Goal: Task Accomplishment & Management: Manage account settings

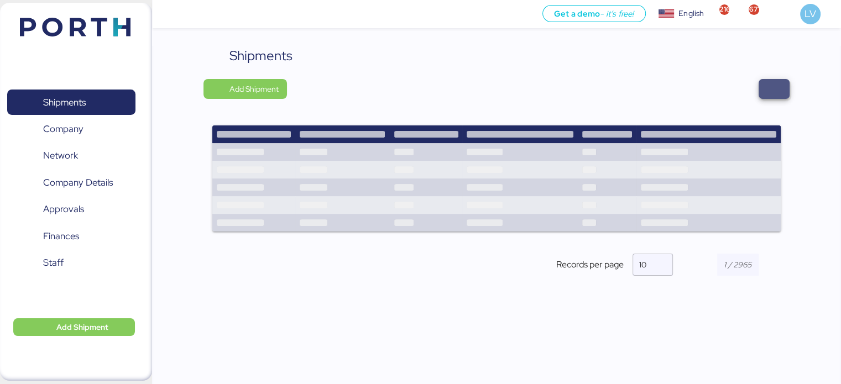
click at [765, 86] on span "button" at bounding box center [774, 89] width 31 height 20
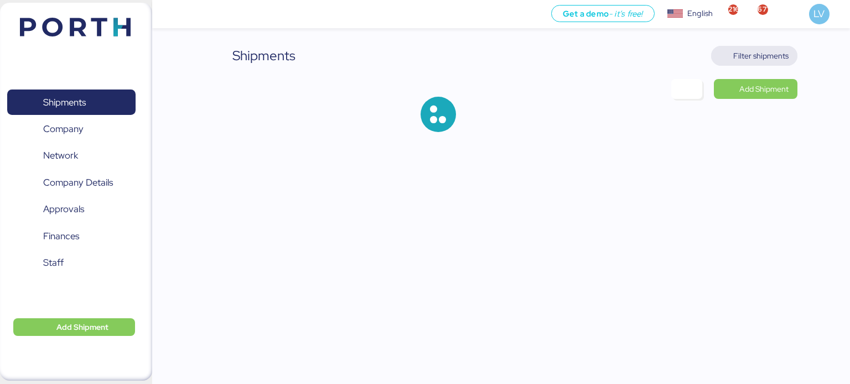
click at [755, 64] on span "Filter shipments" at bounding box center [754, 56] width 87 height 20
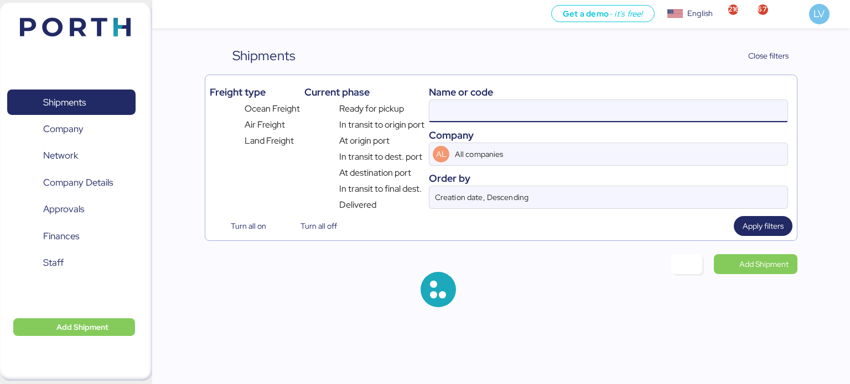
click at [660, 104] on input at bounding box center [608, 111] width 358 height 22
paste input "6425906130"
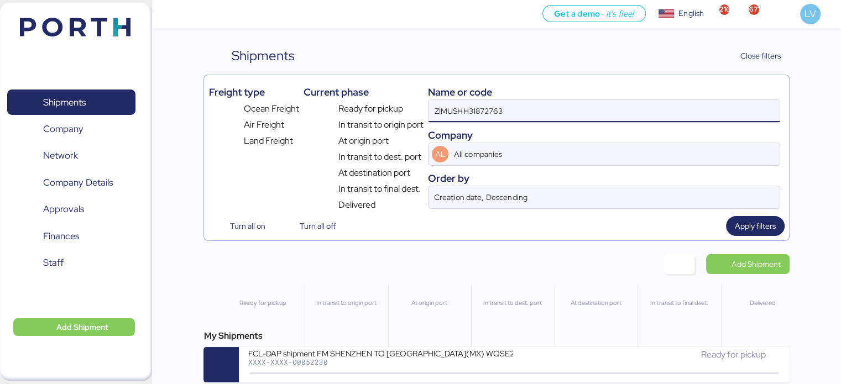
click at [660, 104] on input "ZIMUSHH31872763" at bounding box center [604, 111] width 351 height 22
paste input "6425906130"
type input "6425906130"
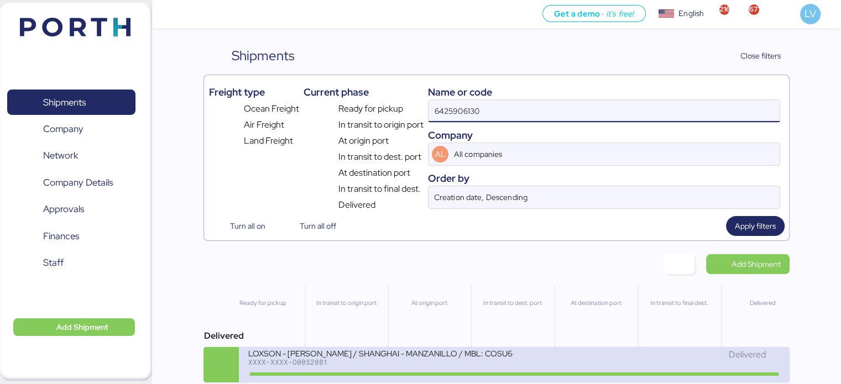
click at [364, 369] on div "LOXSON - [PERSON_NAME] / SHANGHAI - MANZANILLO / MBL: COSU6425906130 - HBL: KSS…" at bounding box center [381, 360] width 267 height 24
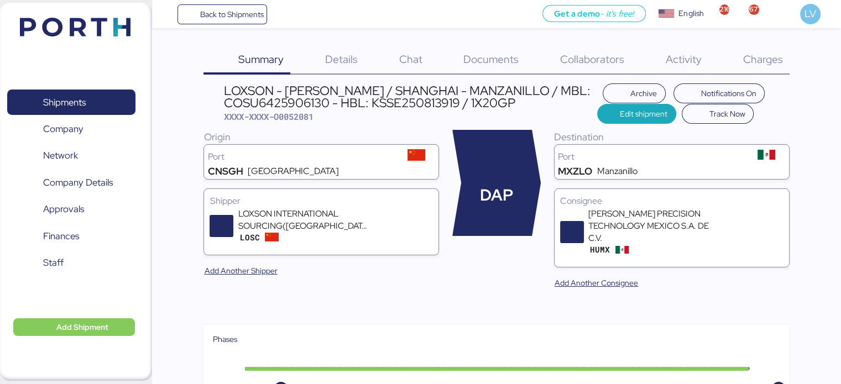
click at [781, 66] on div "Charges 0" at bounding box center [749, 60] width 81 height 29
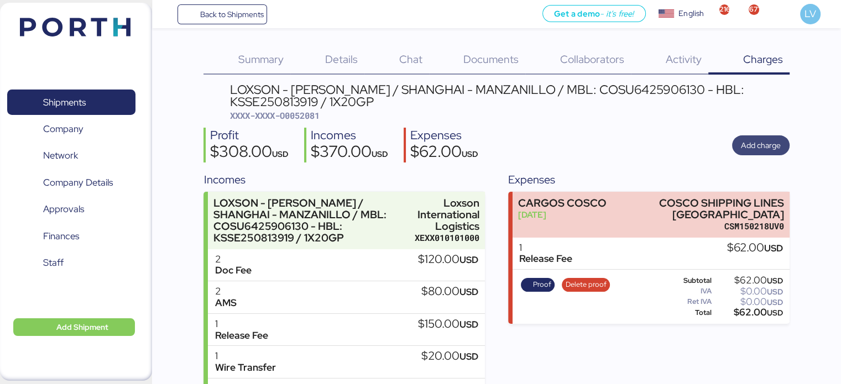
click at [758, 141] on span "Add charge" at bounding box center [761, 145] width 40 height 13
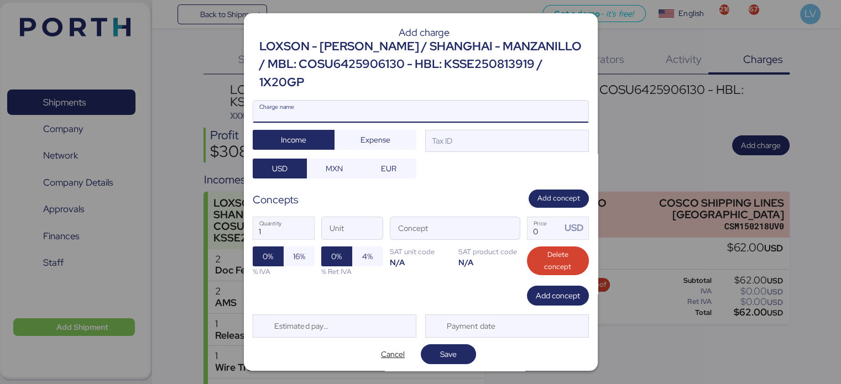
click at [410, 102] on input "Charge name" at bounding box center [420, 112] width 335 height 22
click at [405, 107] on input "DEMORAS" at bounding box center [420, 112] width 335 height 22
type input "DEMORAS"
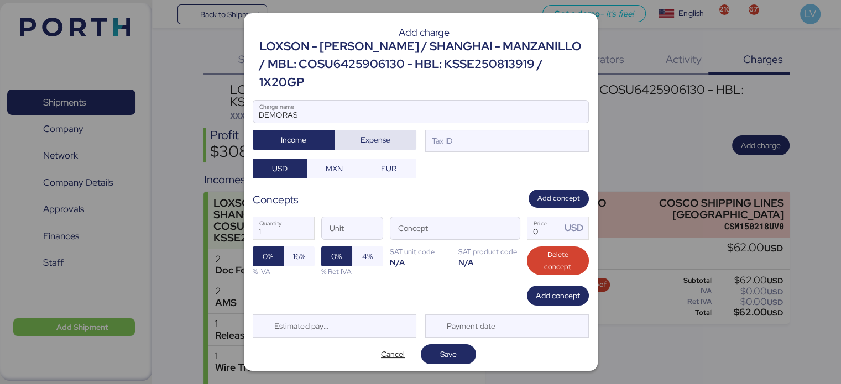
click at [397, 132] on span "Expense" at bounding box center [376, 139] width 64 height 15
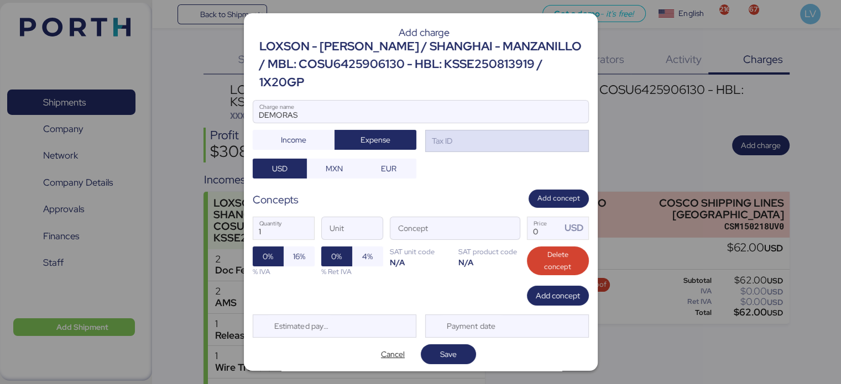
click at [452, 135] on div "Tax ID" at bounding box center [441, 141] width 23 height 12
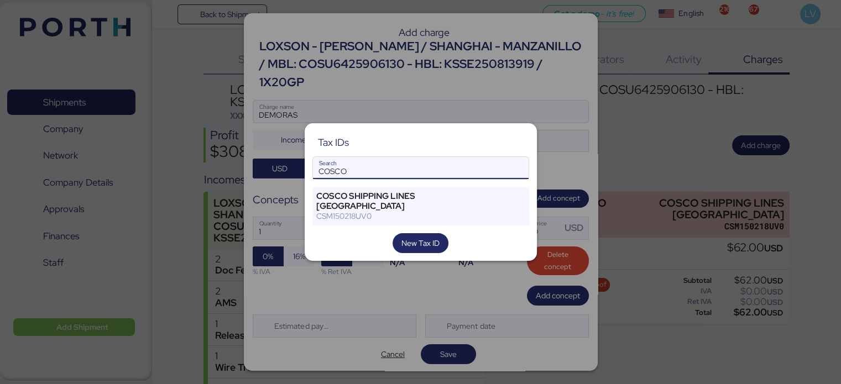
type input "COSCO"
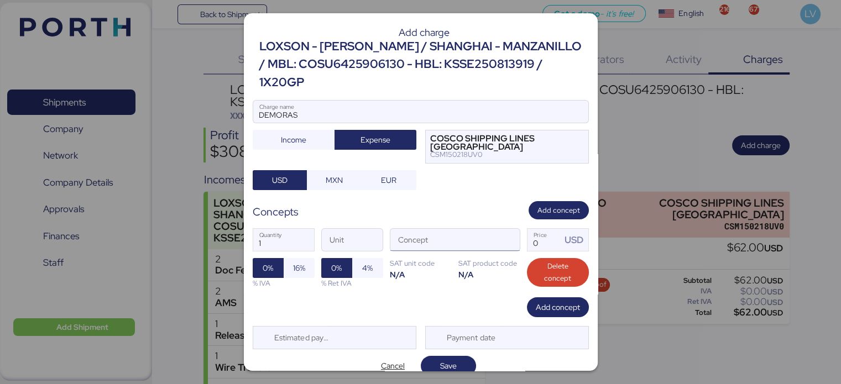
click at [511, 229] on div at bounding box center [506, 240] width 27 height 22
click at [504, 232] on span "button" at bounding box center [508, 243] width 23 height 23
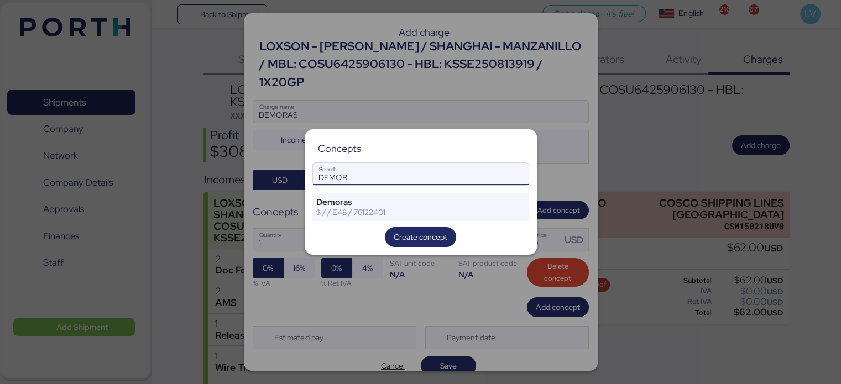
type input "DEMOR"
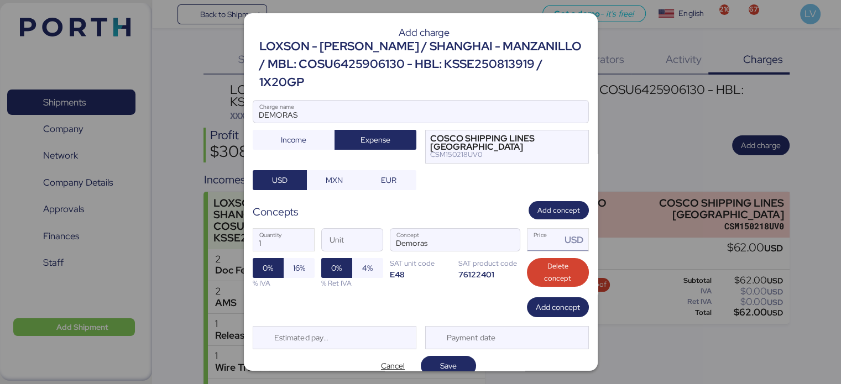
click at [550, 230] on input "Price USD" at bounding box center [545, 240] width 34 height 22
type input "140"
click at [292, 229] on input "1" at bounding box center [283, 240] width 61 height 22
click at [294, 262] on span "16%" at bounding box center [299, 268] width 12 height 13
type input "2"
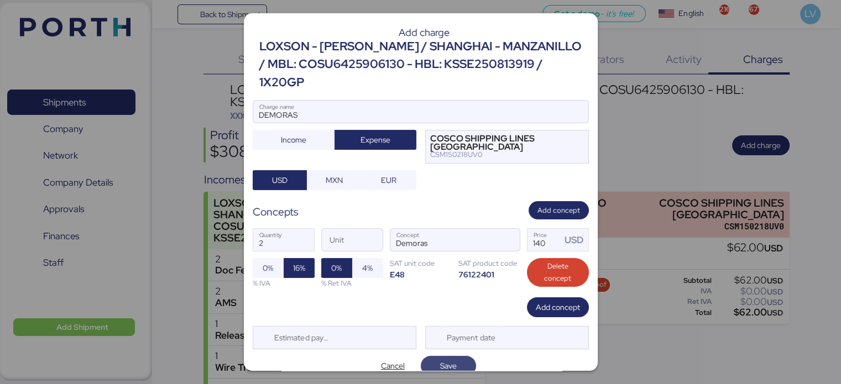
click at [450, 360] on span "Save" at bounding box center [448, 366] width 17 height 13
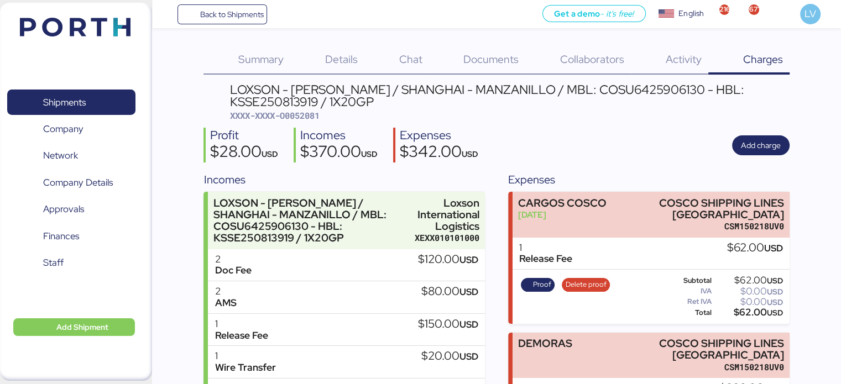
scroll to position [88, 0]
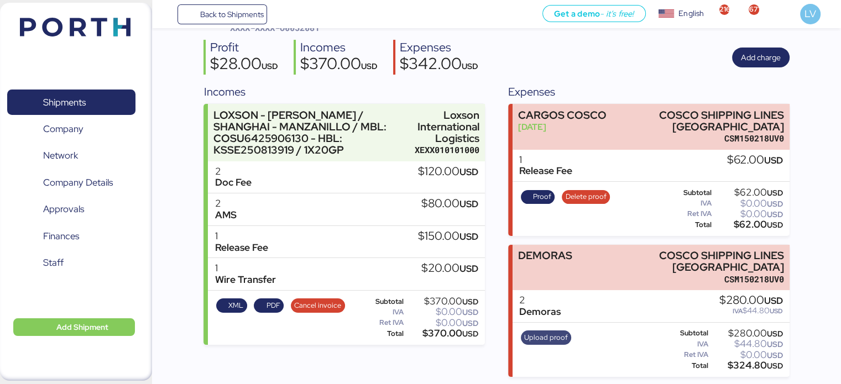
click at [545, 342] on span "Upload proof" at bounding box center [546, 338] width 44 height 12
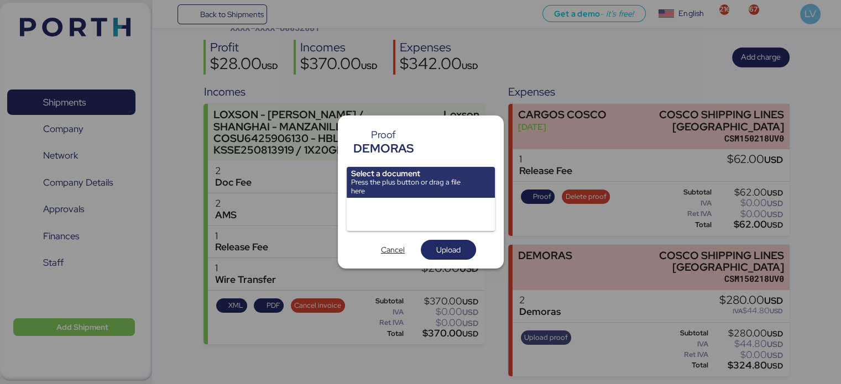
scroll to position [0, 0]
click at [422, 189] on input "file" at bounding box center [421, 182] width 148 height 31
click at [439, 181] on input "file" at bounding box center [421, 182] width 148 height 31
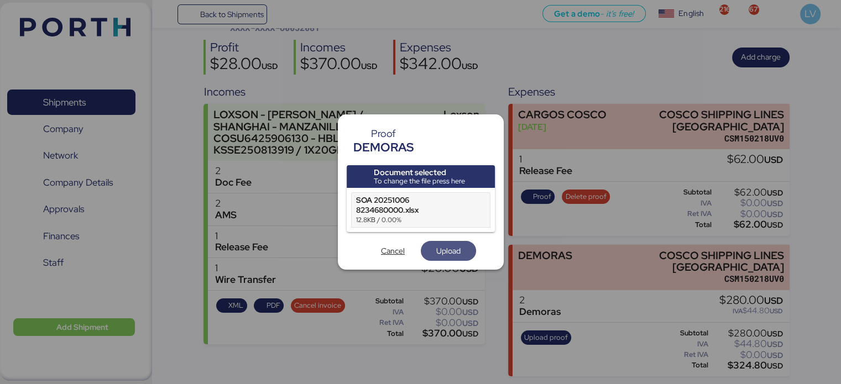
click at [451, 246] on span "Upload" at bounding box center [448, 250] width 24 height 13
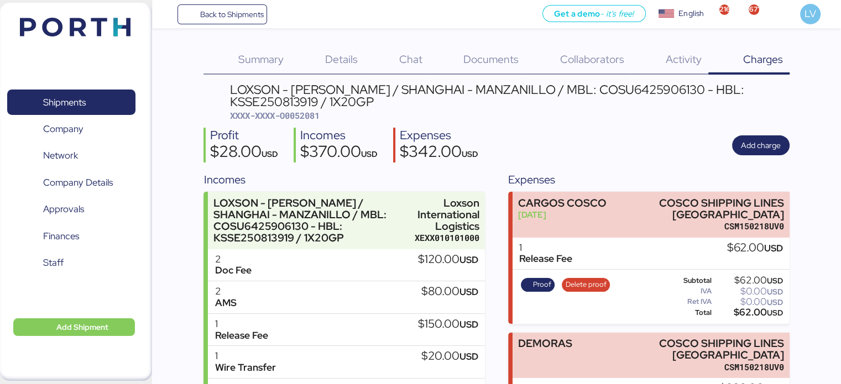
click at [299, 115] on span "XXXX-XXXX-O0052081" at bounding box center [275, 115] width 90 height 11
copy span "O0052081"
click at [233, 3] on div "Back to Shipments Get a demo - it’s free! Get a demo English Inglés English 216…" at bounding box center [496, 14] width 689 height 28
click at [236, 5] on span "Back to Shipments" at bounding box center [222, 14] width 82 height 20
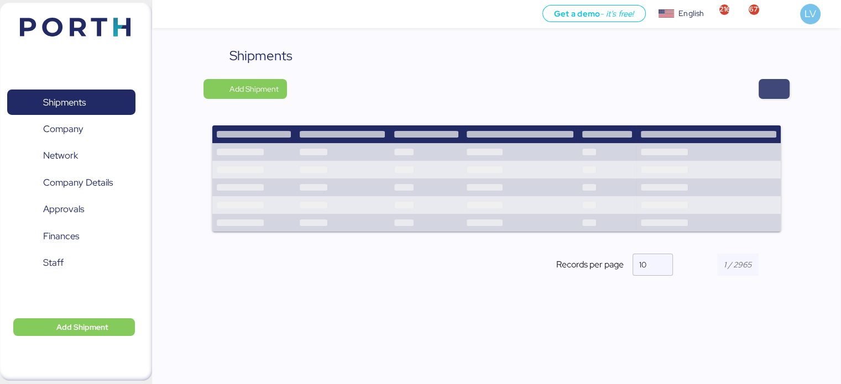
click at [766, 85] on span "button" at bounding box center [774, 89] width 31 height 20
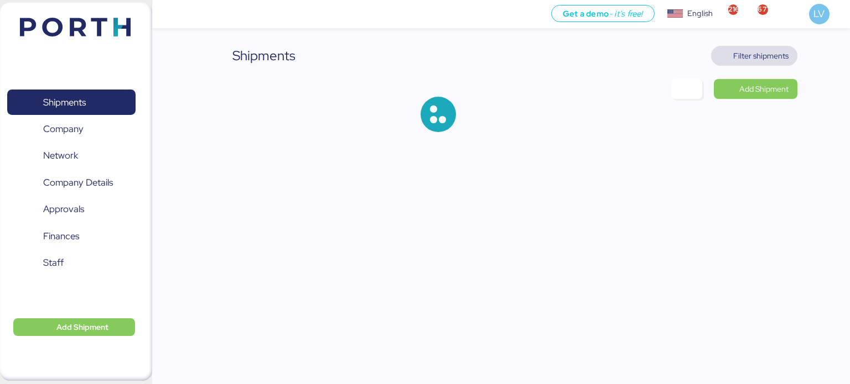
click at [763, 56] on span "Filter shipments" at bounding box center [760, 55] width 55 height 13
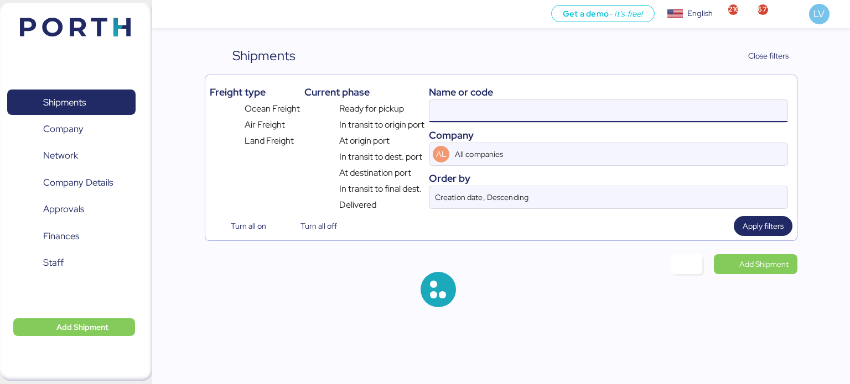
click at [633, 105] on input at bounding box center [608, 111] width 358 height 22
paste input "6428307770"
type input "6428307770"
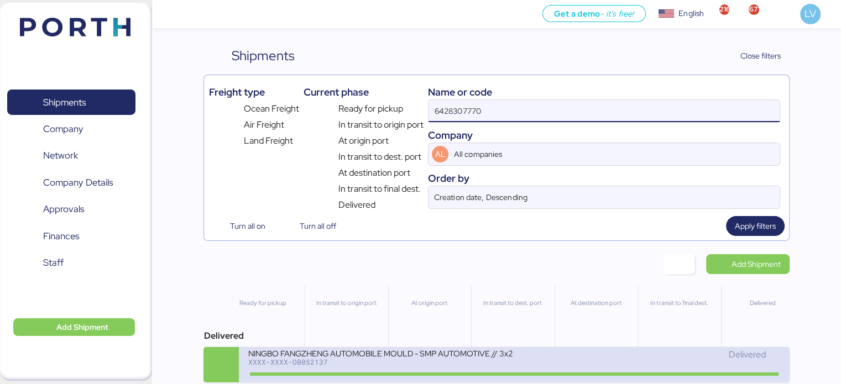
click at [395, 366] on div "XXXX-XXXX-O0052137" at bounding box center [381, 362] width 266 height 8
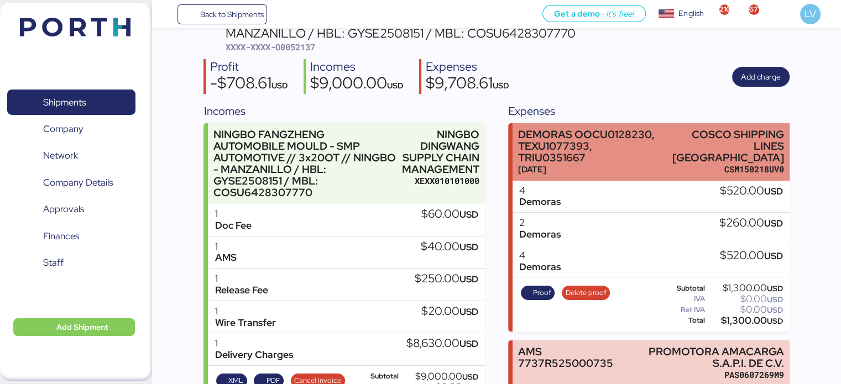
scroll to position [77, 0]
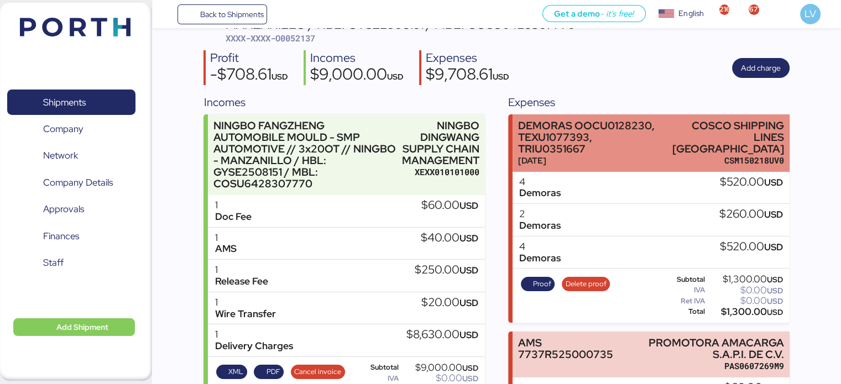
click at [657, 155] on div "[DATE]" at bounding box center [589, 161] width 142 height 12
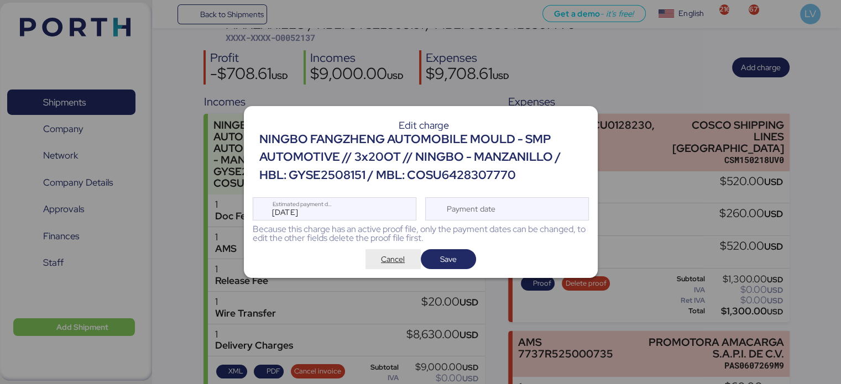
click at [402, 256] on span "Cancel" at bounding box center [393, 259] width 24 height 13
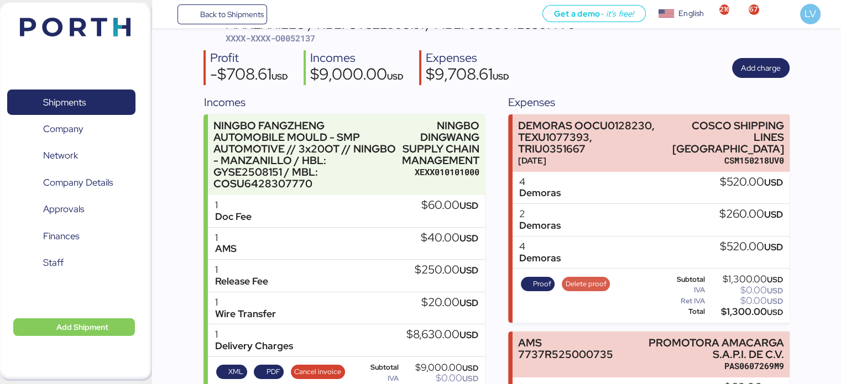
click at [594, 278] on span "Delete proof" at bounding box center [586, 284] width 41 height 12
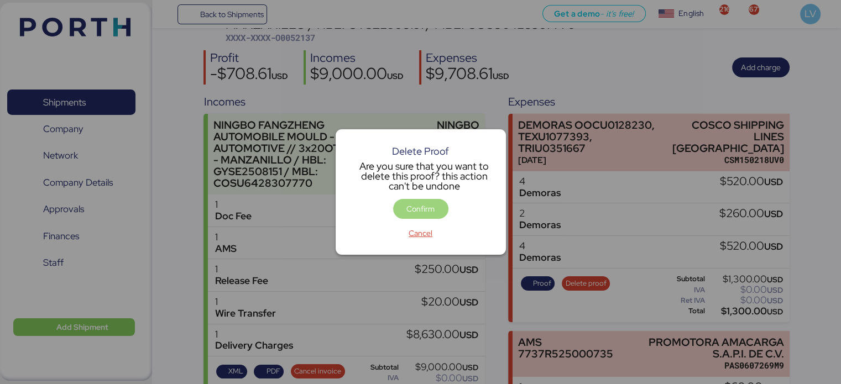
click at [440, 205] on span "Confirm" at bounding box center [420, 209] width 55 height 20
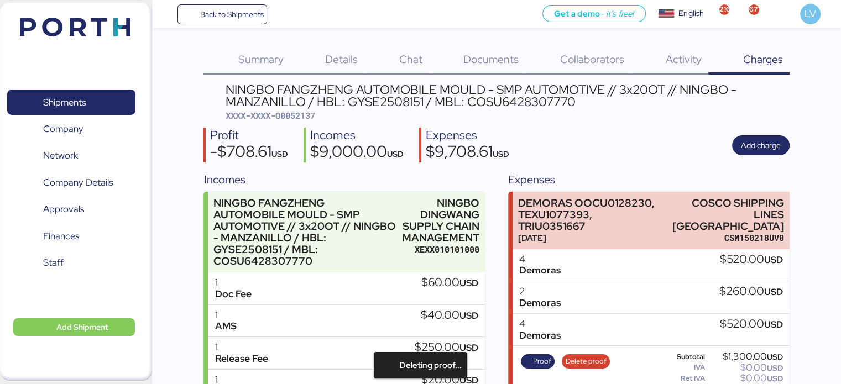
scroll to position [0, 0]
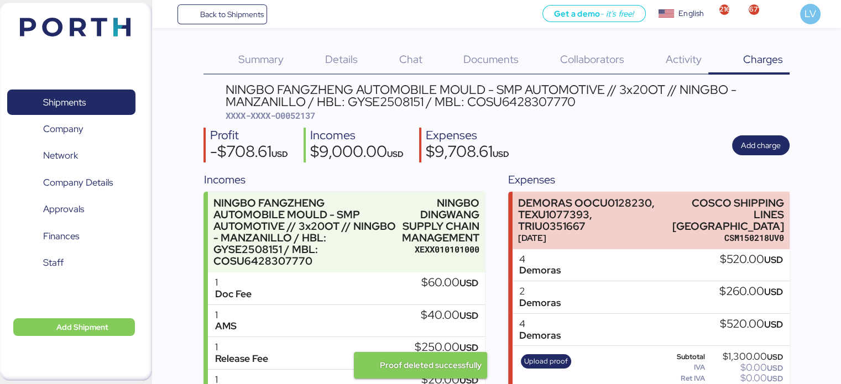
click at [589, 249] on div "4 Demoras $520.00 USD" at bounding box center [651, 265] width 277 height 33
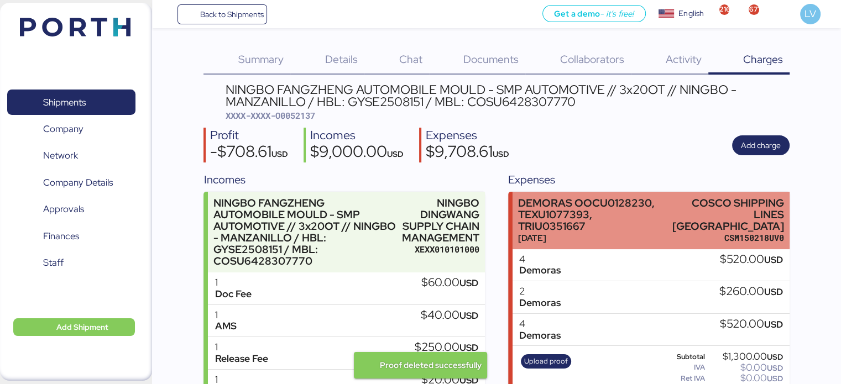
click at [593, 232] on div "[DATE]" at bounding box center [589, 238] width 142 height 12
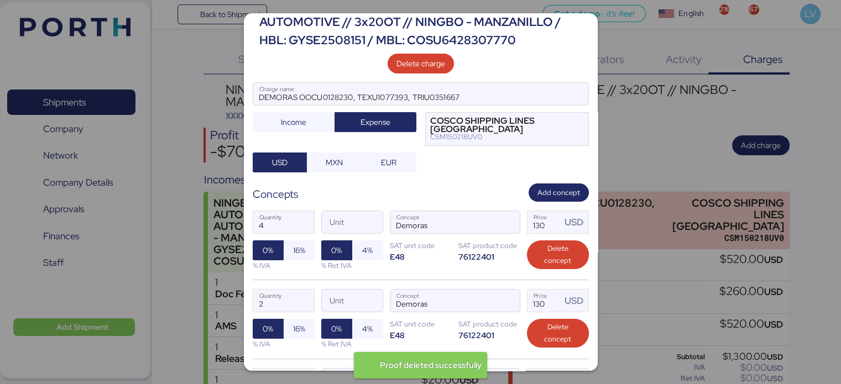
scroll to position [44, 0]
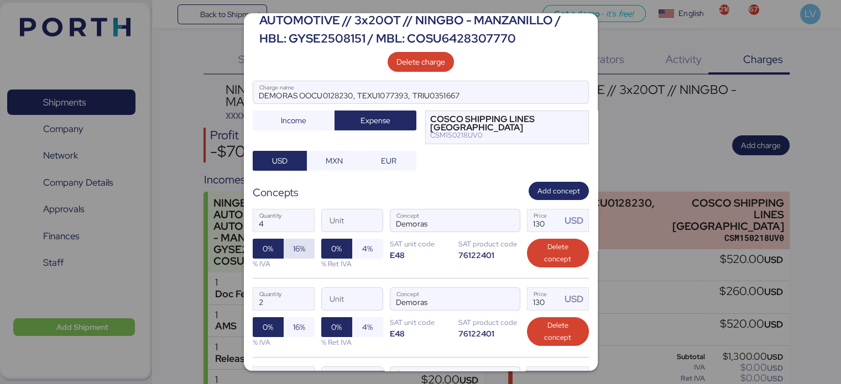
click at [304, 248] on span "16%" at bounding box center [299, 249] width 31 height 20
click at [296, 328] on span "16%" at bounding box center [299, 327] width 12 height 13
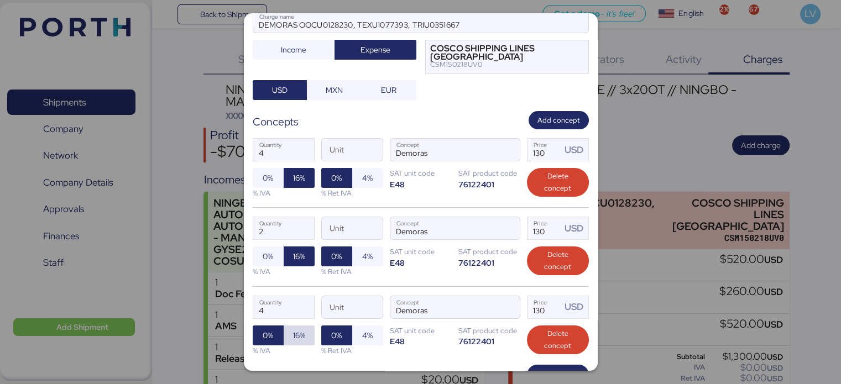
click at [296, 329] on span "16%" at bounding box center [299, 335] width 12 height 13
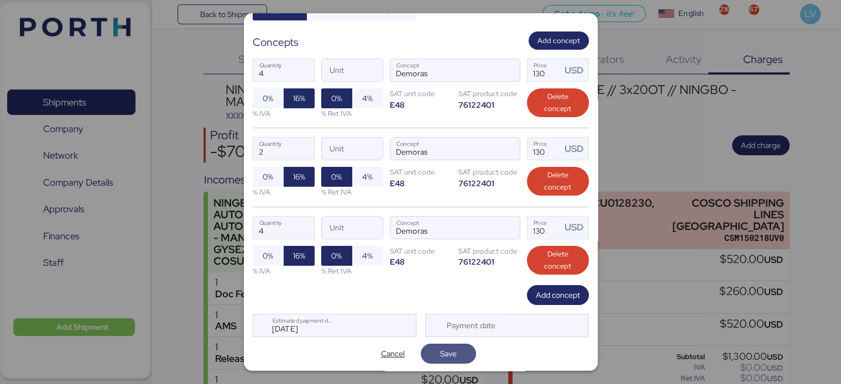
click at [440, 353] on span "Save" at bounding box center [448, 353] width 17 height 13
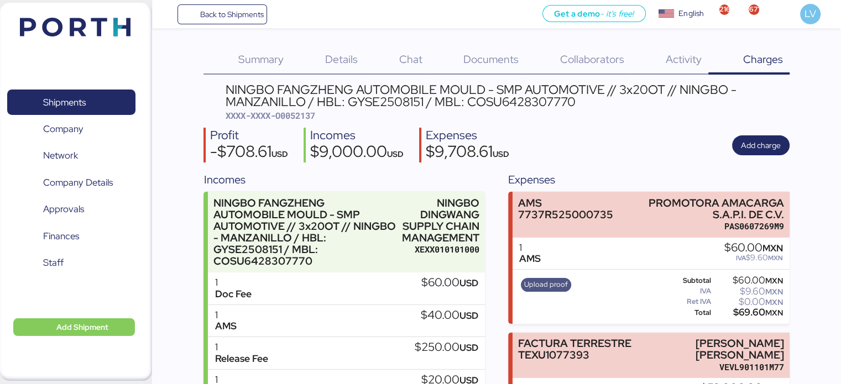
click at [547, 287] on span "Upload proof" at bounding box center [546, 285] width 44 height 12
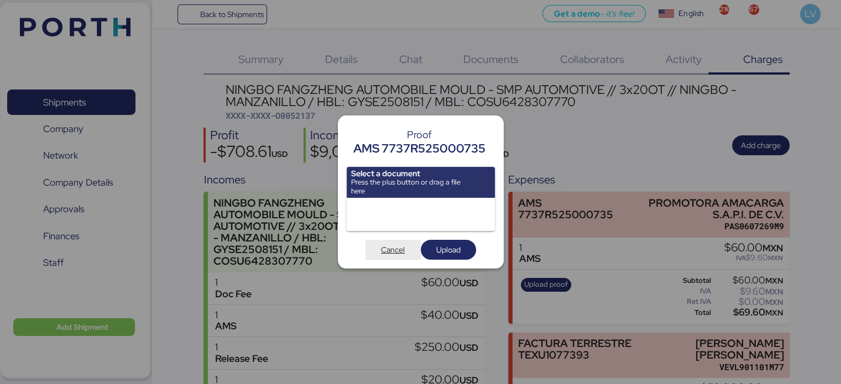
click at [382, 249] on span "Cancel" at bounding box center [393, 249] width 24 height 13
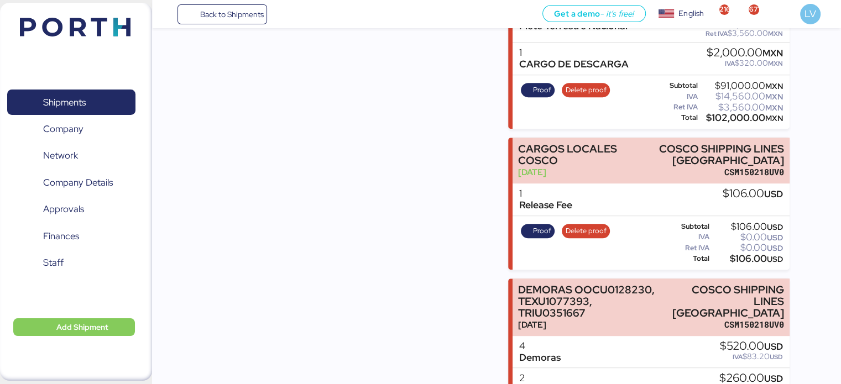
scroll to position [648, 0]
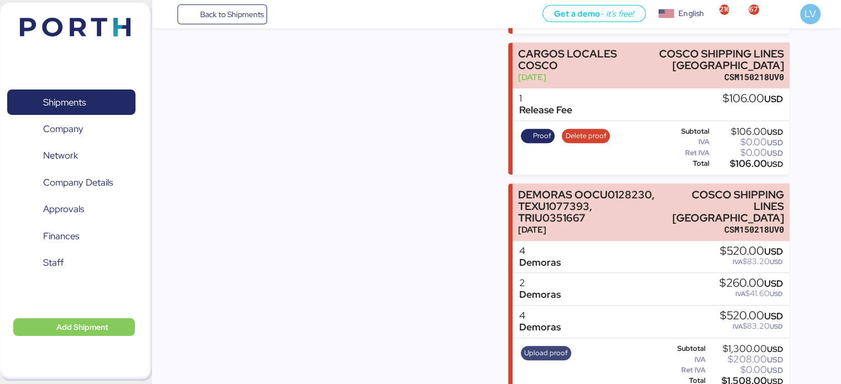
click at [550, 347] on span "Upload proof" at bounding box center [546, 353] width 44 height 12
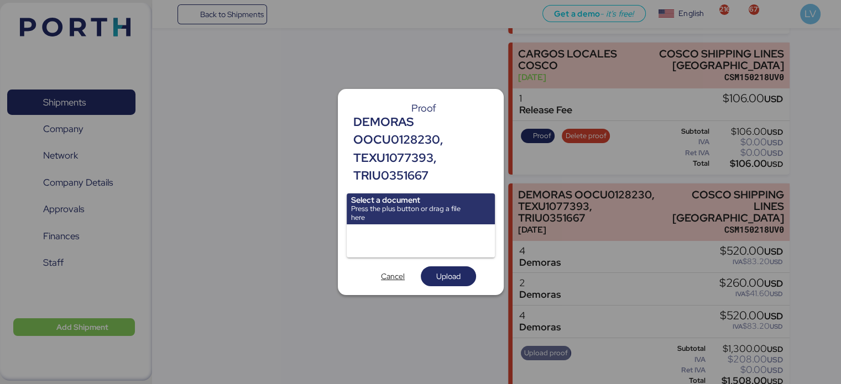
scroll to position [0, 0]
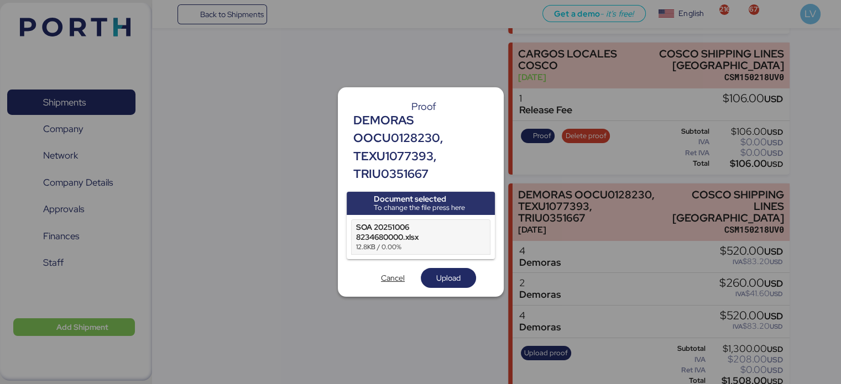
click at [455, 288] on div "Proof DEMORAS OOCU0128230, TEXU1077393, TRIU0351667 Document selected To change…" at bounding box center [421, 192] width 166 height 210
click at [456, 284] on span "Upload" at bounding box center [448, 278] width 24 height 13
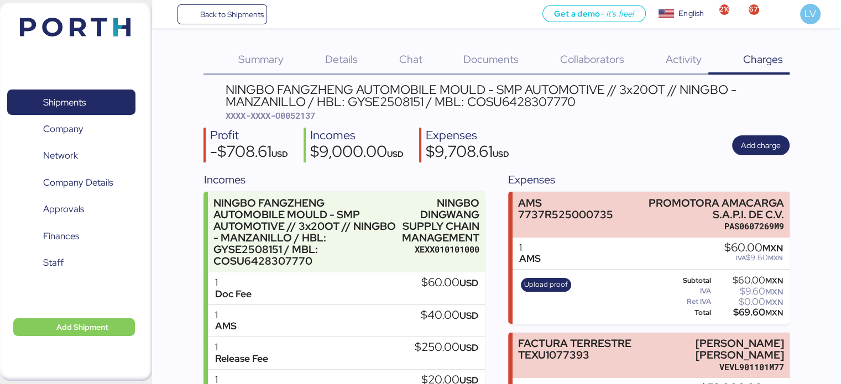
click at [305, 115] on span "XXXX-XXXX-O0052137" at bounding box center [271, 115] width 90 height 11
copy span "O0052137"
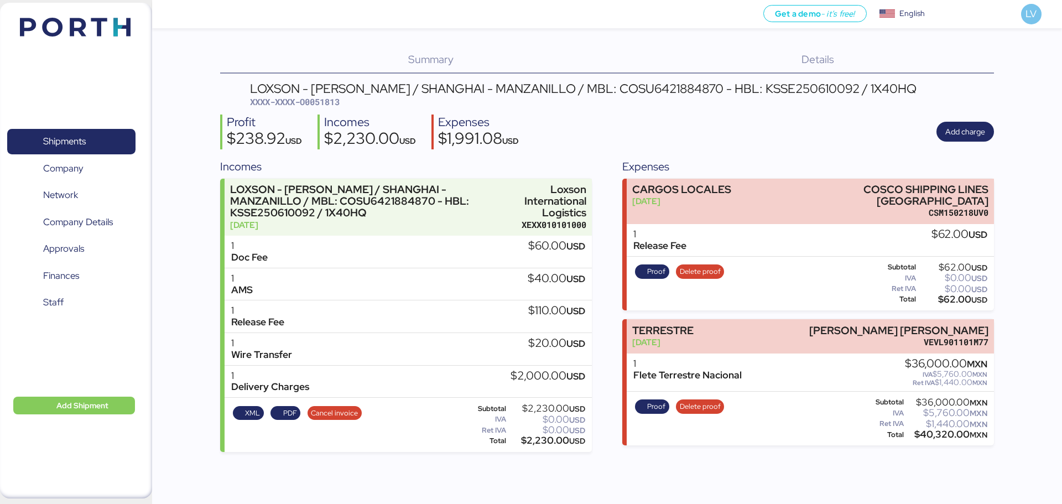
click at [70, 20] on img at bounding box center [75, 27] width 111 height 19
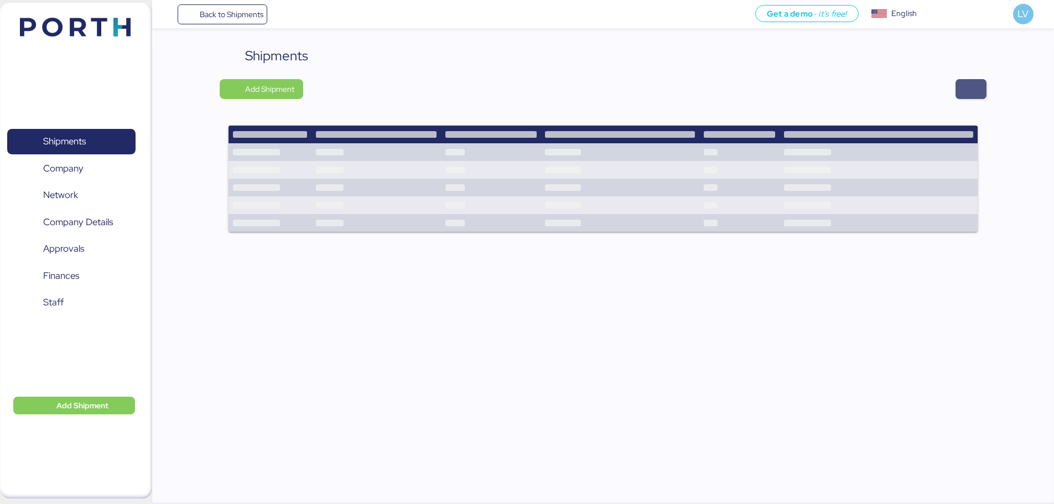
click at [984, 84] on span "button" at bounding box center [970, 89] width 31 height 20
click at [973, 79] on span "button" at bounding box center [970, 89] width 31 height 20
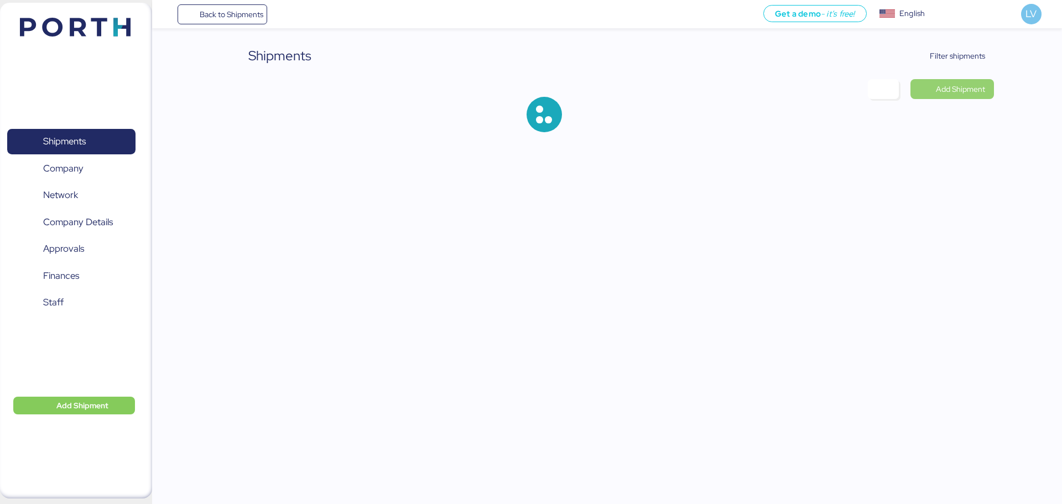
click at [989, 81] on span "Add Shipment" at bounding box center [953, 89] width 84 height 20
click at [248, 11] on span "Back to Shipments" at bounding box center [232, 14] width 64 height 13
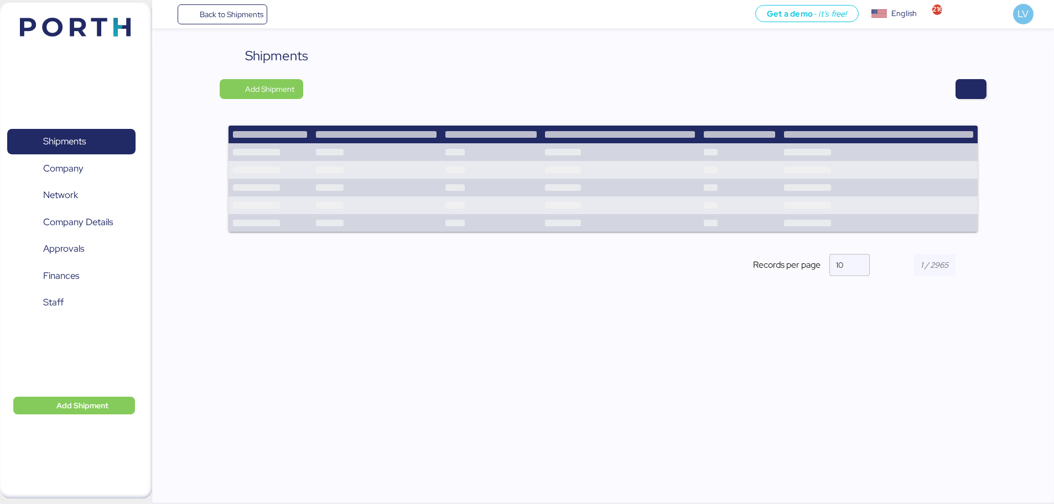
click at [979, 67] on div "Shipments Add Shipment Shipment Name YAMATO - CHANGER & DRESSER / NRT - MEX / Y…" at bounding box center [603, 170] width 767 height 249
click at [979, 93] on span "button" at bounding box center [970, 89] width 31 height 20
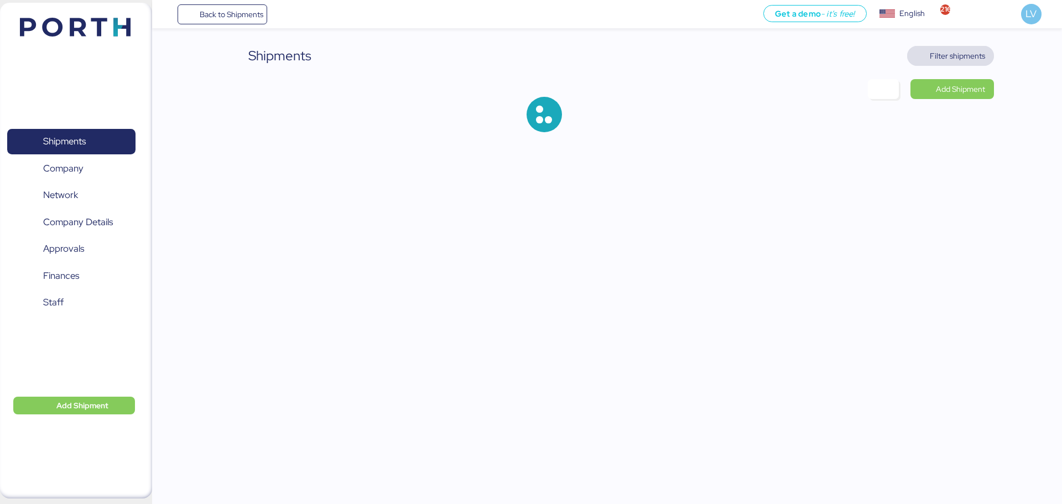
click at [961, 58] on span "Filter shipments" at bounding box center [957, 55] width 55 height 13
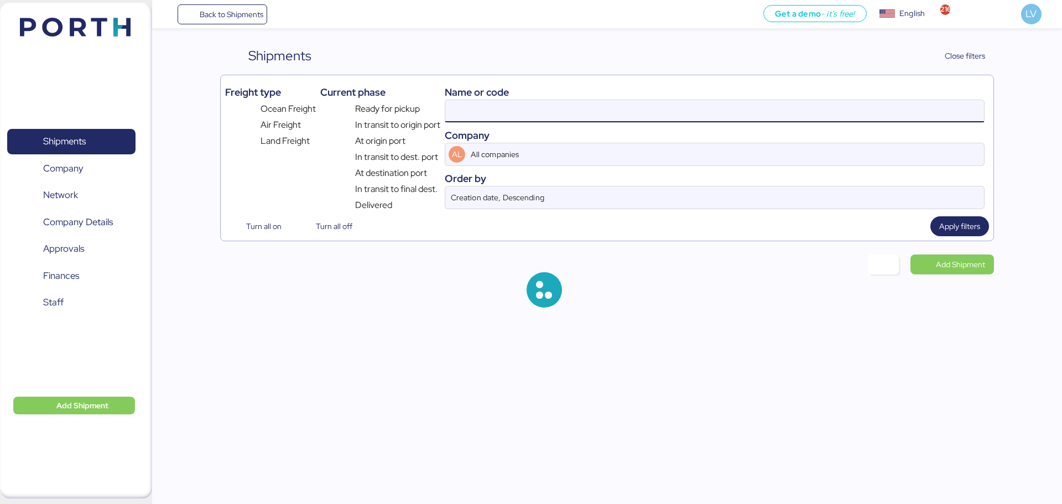
click at [875, 105] on input at bounding box center [714, 111] width 539 height 22
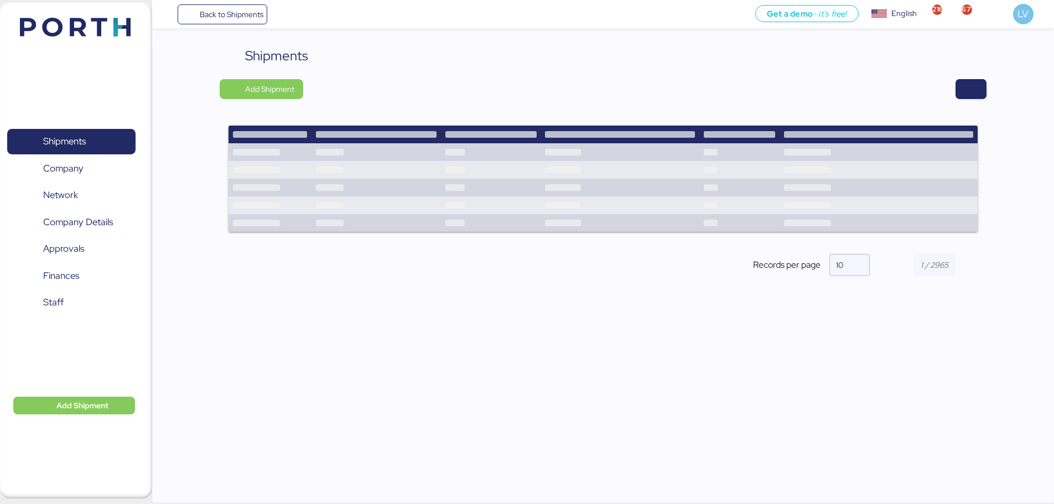
click at [986, 86] on div "Shipments Add Shipment Shipment Name YAMATO - CHANGER & DRESSER / NRT - MEX / Y…" at bounding box center [603, 276] width 902 height 460
click at [979, 87] on span "button" at bounding box center [970, 89] width 31 height 20
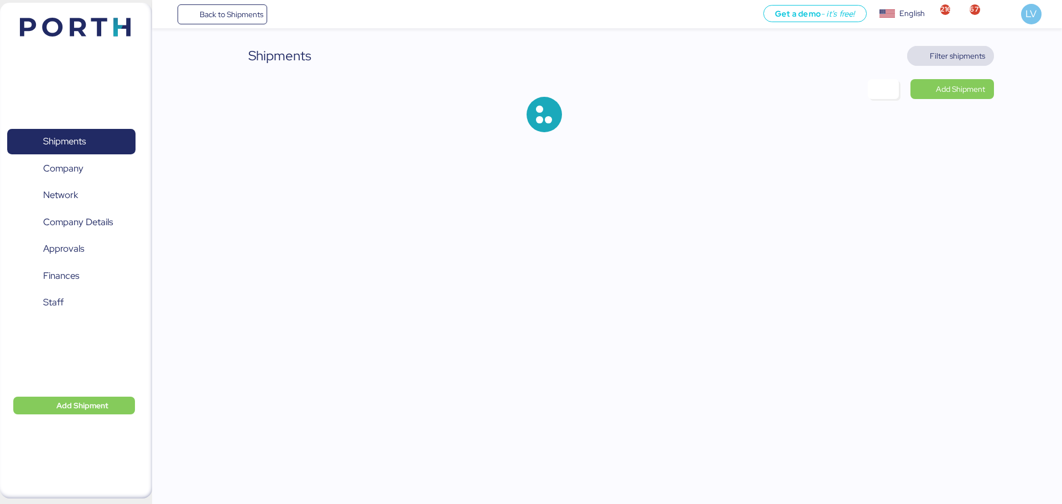
click at [954, 61] on span "Filter shipments" at bounding box center [957, 55] width 55 height 13
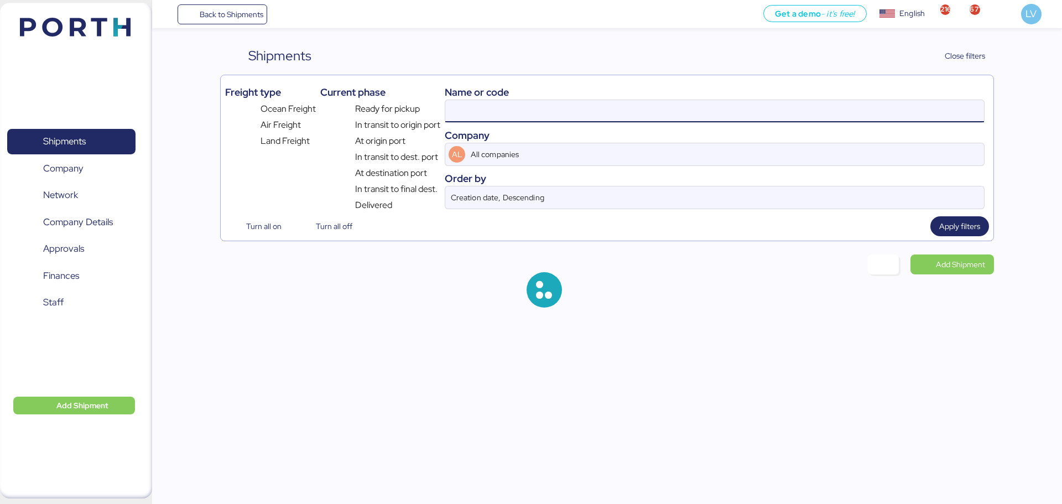
click at [877, 113] on input at bounding box center [714, 111] width 539 height 22
paste input "O0052222"
type input "O0052222"
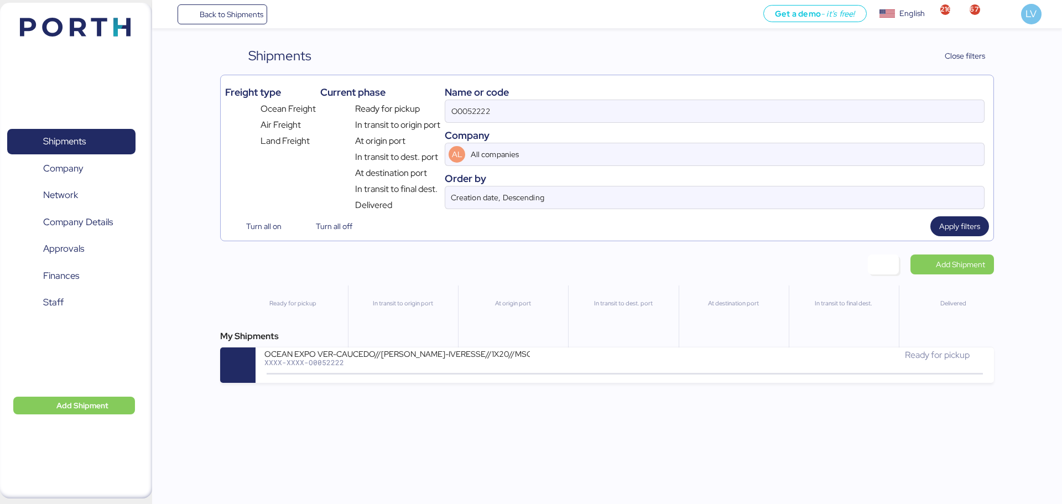
click at [701, 340] on div "My Shipments" at bounding box center [606, 336] width 773 height 13
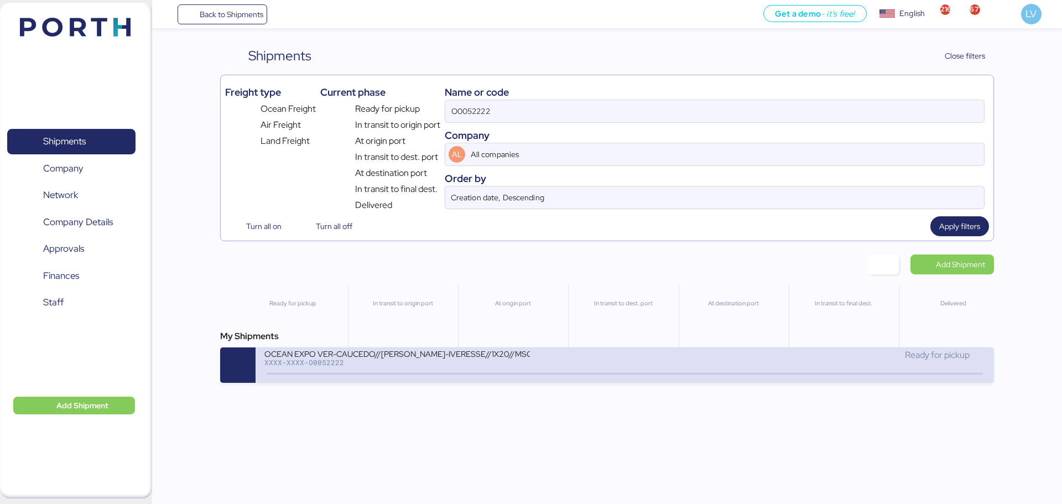
click at [701, 361] on div "Ready for pickup" at bounding box center [805, 354] width 360 height 13
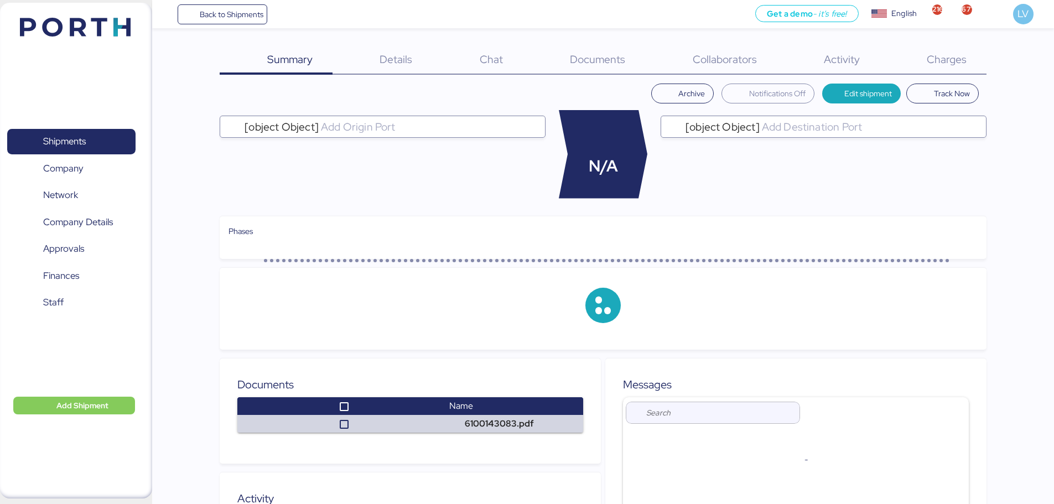
click at [945, 63] on span "Charges" at bounding box center [947, 59] width 40 height 14
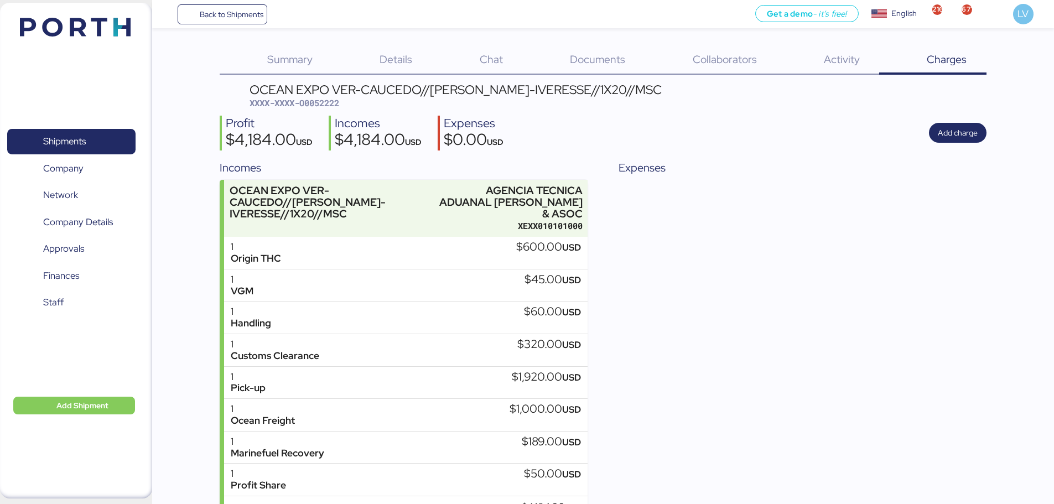
click at [618, 54] on span "Documents" at bounding box center [597, 59] width 55 height 14
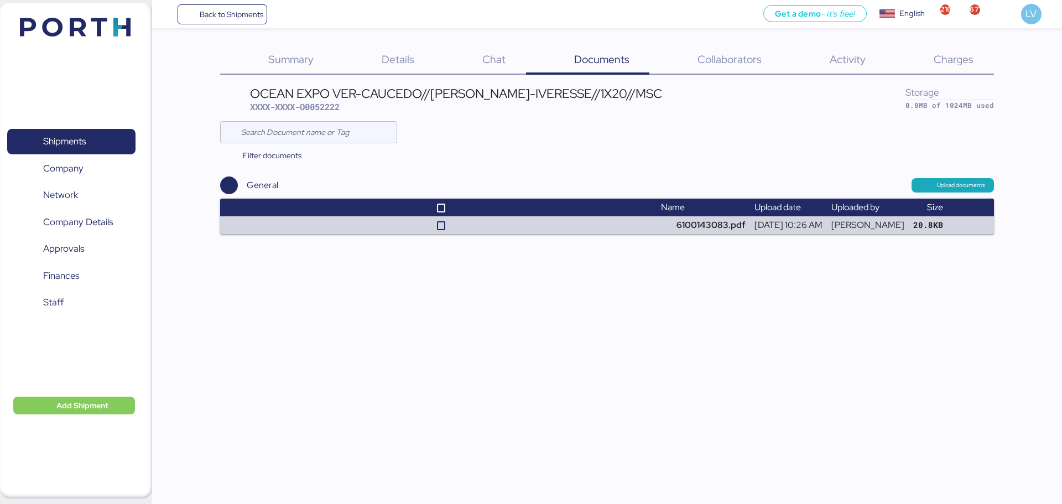
click at [405, 63] on span "Details" at bounding box center [398, 59] width 33 height 14
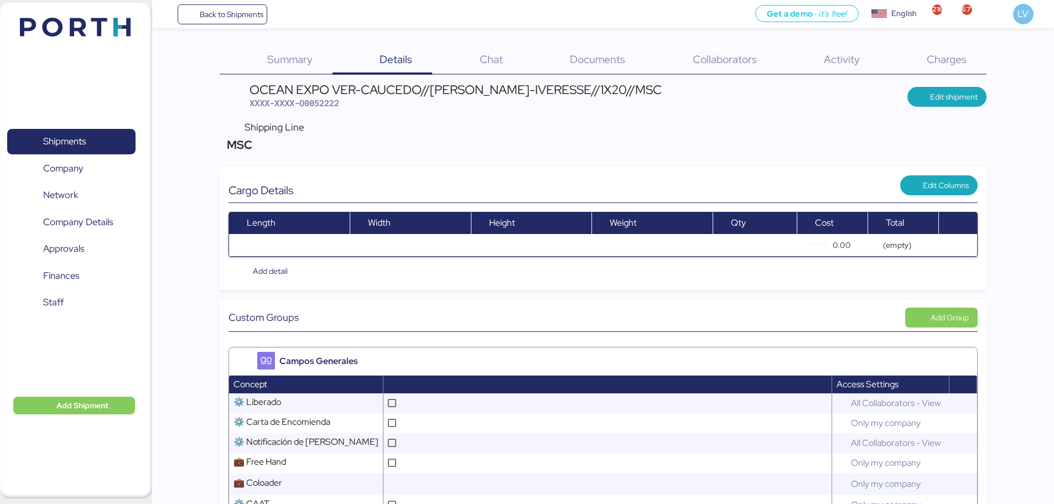
click at [935, 84] on header "OCEAN EXPO VER-CAUCEDO//CARLOS NOUEL-IVERESSE//1X20//MSC XXXX-XXXX-O0052222 Edi…" at bounding box center [603, 97] width 767 height 26
click at [932, 100] on span "Edit shipment" at bounding box center [954, 96] width 48 height 13
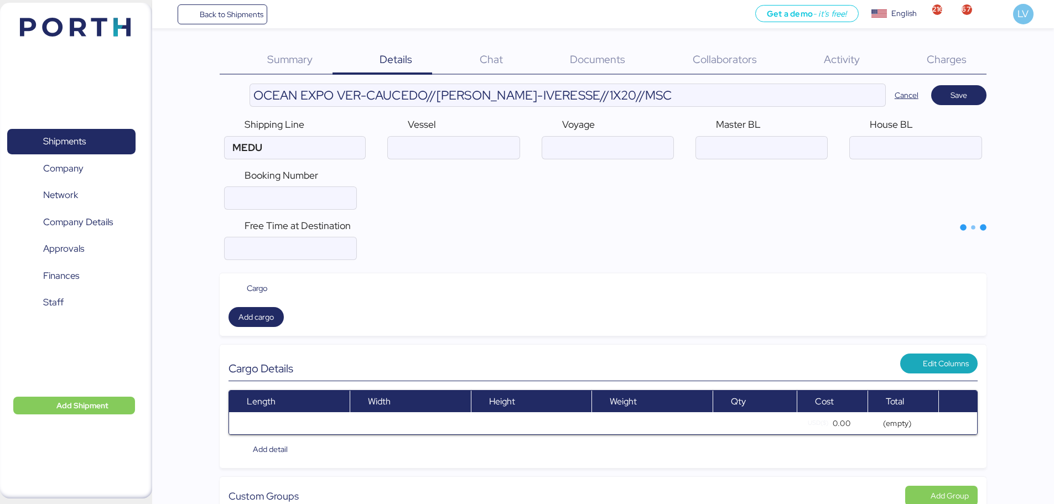
type input "MSC"
click at [314, 206] on input "ocean" at bounding box center [290, 198] width 131 height 22
paste input "#:EBKGQ00147D8"
drag, startPoint x: 243, startPoint y: 200, endPoint x: 201, endPoint y: 197, distance: 42.1
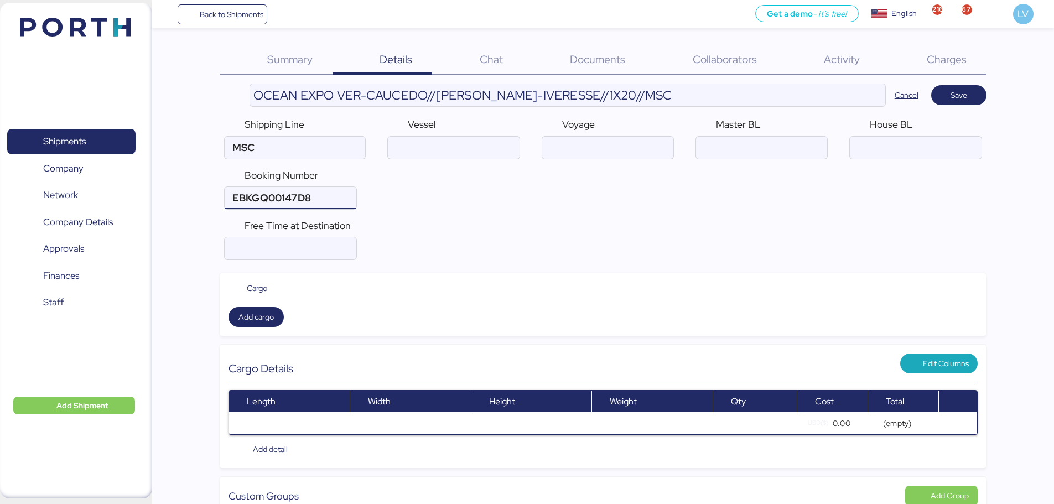
type input "EBKGQ00147D8"
click at [475, 149] on input "ocean" at bounding box center [453, 148] width 131 height 22
paste input "MARIANNA I IV540R"
click at [469, 152] on input "ocean" at bounding box center [453, 148] width 131 height 22
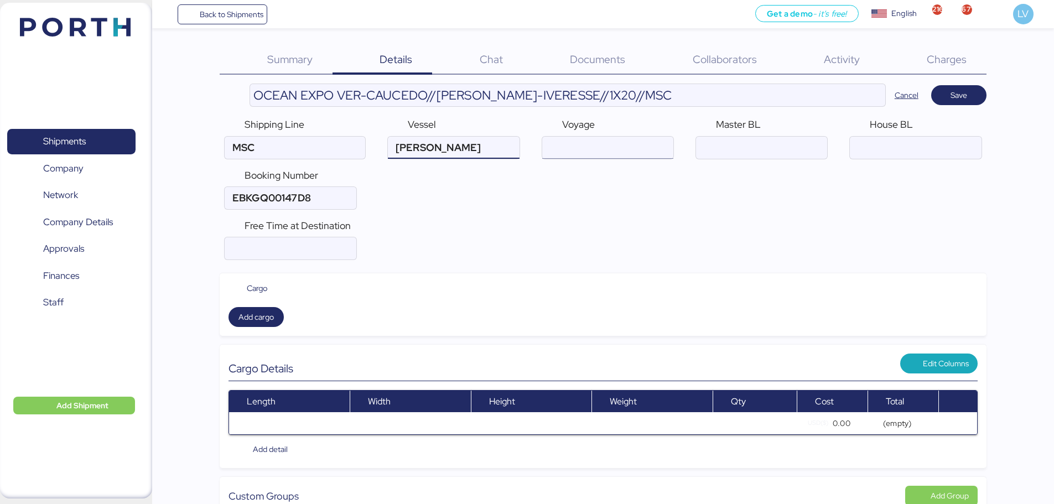
type input "MARIANNA I"
click at [558, 141] on input "ocean" at bounding box center [607, 148] width 131 height 22
paste input "IV540R"
type input "IV540R"
click at [980, 85] on div "Cancel Save" at bounding box center [936, 95] width 101 height 20
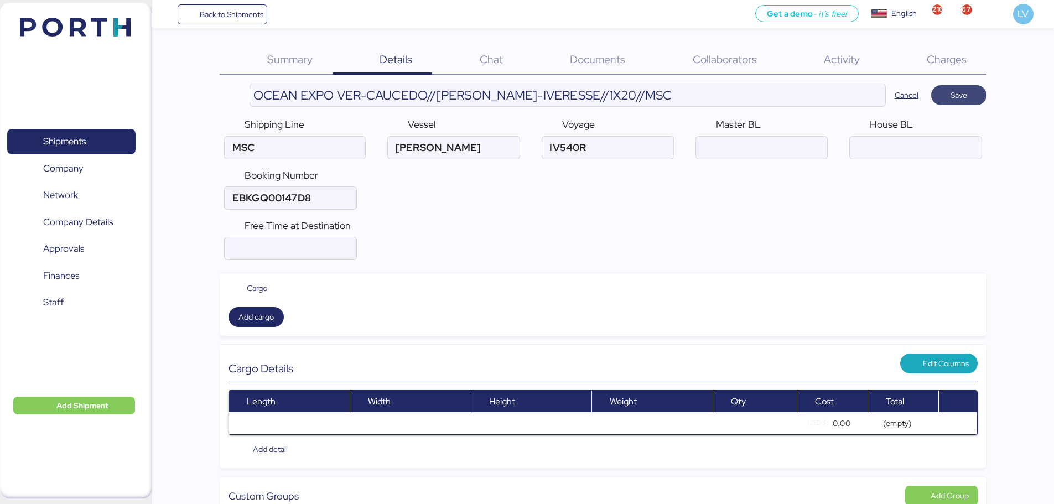
click at [966, 95] on span "Save" at bounding box center [958, 95] width 17 height 13
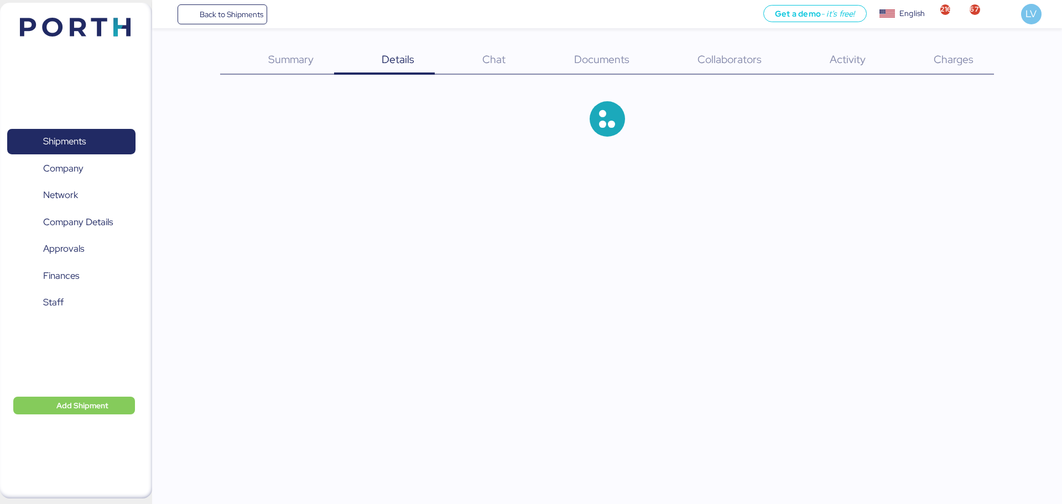
click at [615, 66] on span "Documents" at bounding box center [601, 59] width 55 height 14
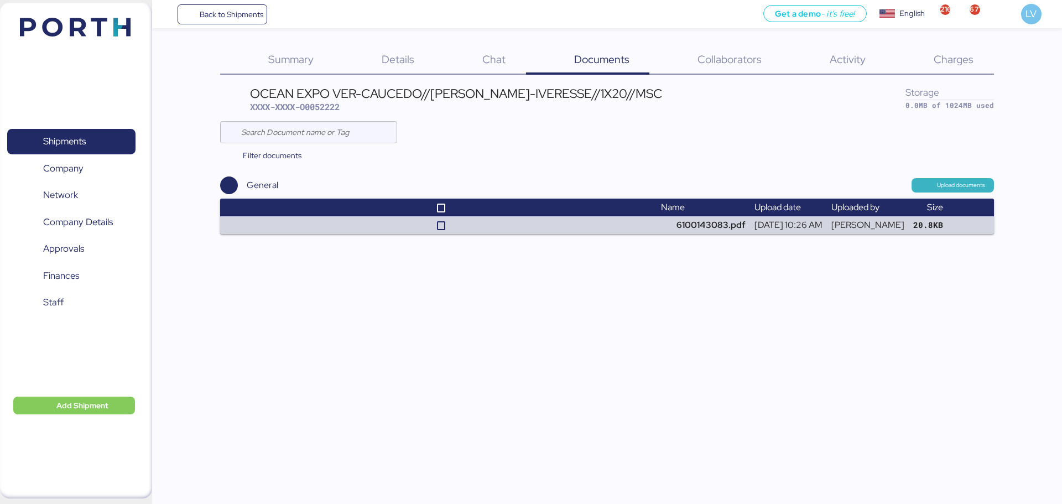
click at [987, 182] on span "Upload documents" at bounding box center [953, 185] width 82 height 14
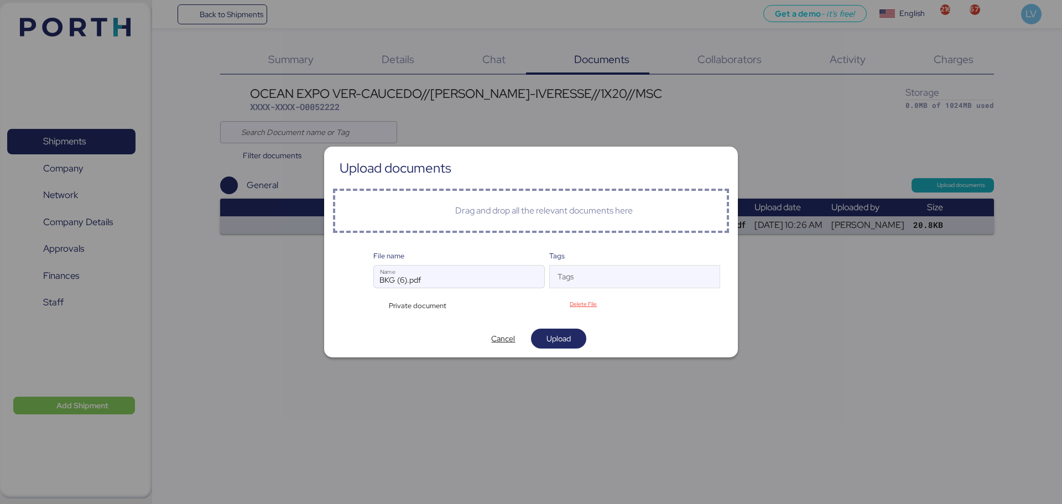
click at [415, 310] on span "Private document" at bounding box center [418, 305] width 58 height 11
click at [379, 305] on div "Private document" at bounding box center [415, 305] width 85 height 11
click at [465, 301] on div "Private document" at bounding box center [460, 304] width 174 height 14
click at [454, 304] on div "Private document" at bounding box center [415, 305] width 85 height 11
click at [430, 306] on span "Private document" at bounding box center [418, 305] width 58 height 11
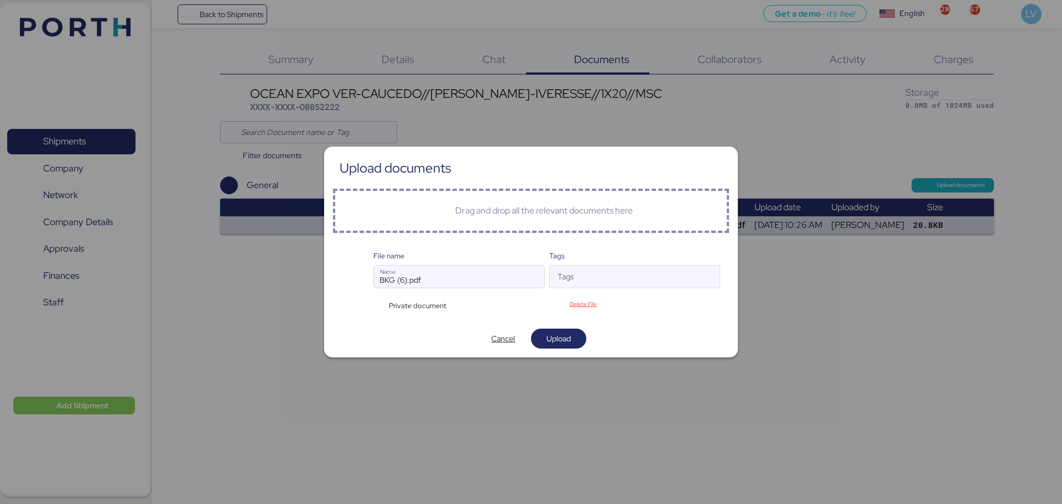
click at [375, 309] on div "Private document" at bounding box center [415, 305] width 85 height 11
click at [373, 302] on div "Private document" at bounding box center [415, 305] width 85 height 11
click at [377, 310] on div "Private document" at bounding box center [415, 305] width 85 height 11
drag, startPoint x: 469, startPoint y: 309, endPoint x: 413, endPoint y: 293, distance: 58.5
click at [413, 293] on div "File name BKG (6).pdf Name Tags Tags Private document Delete File" at bounding box center [546, 281] width 347 height 61
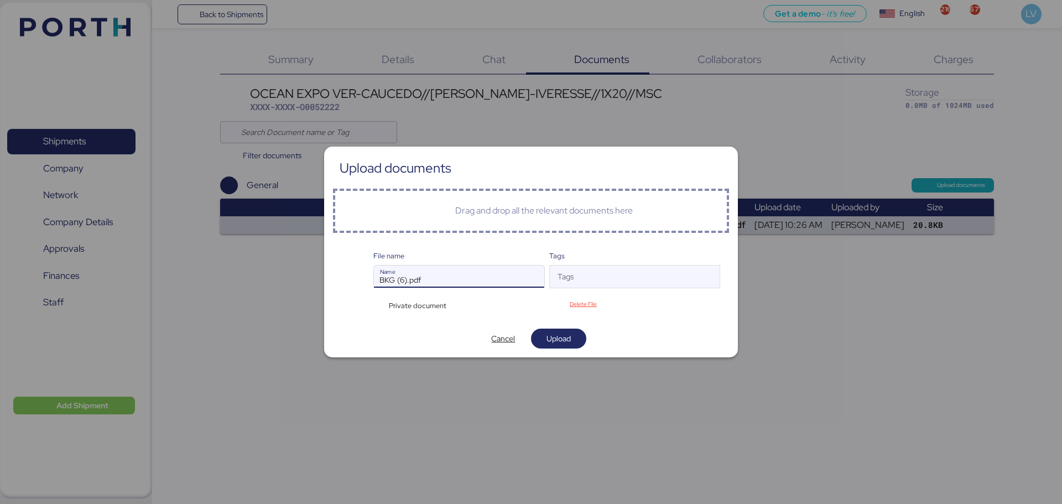
drag, startPoint x: 408, startPoint y: 279, endPoint x: 440, endPoint y: 305, distance: 40.9
click at [440, 305] on div "File name BKG (6).pdf Name Tags Tags Private document Delete File" at bounding box center [546, 281] width 347 height 61
drag, startPoint x: 631, startPoint y: 310, endPoint x: 342, endPoint y: 278, distance: 290.5
click at [342, 278] on div "File name BKG (6).pdf Name Tags Tags Private document Delete File" at bounding box center [531, 281] width 397 height 79
click at [387, 303] on div "Private document" at bounding box center [415, 305] width 85 height 11
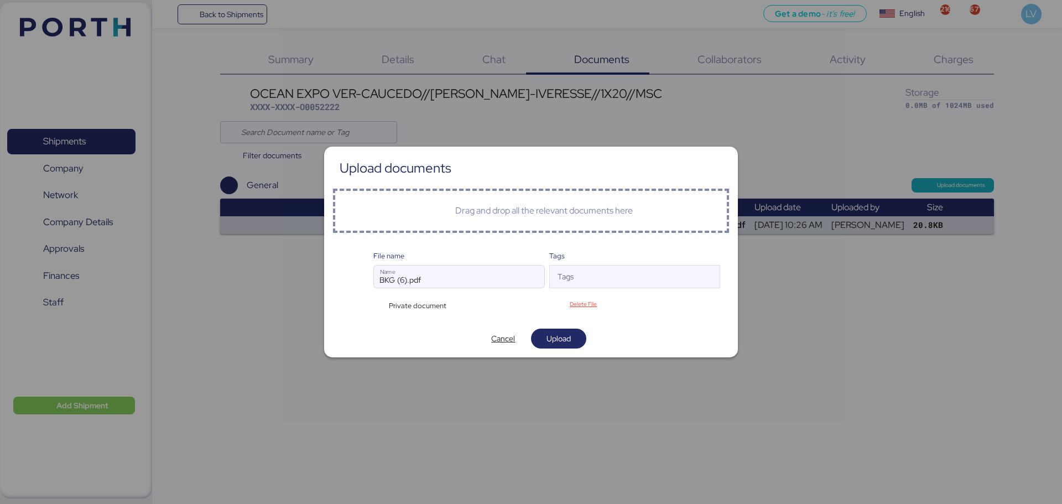
click at [399, 308] on span "Private document" at bounding box center [418, 305] width 58 height 11
drag, startPoint x: 548, startPoint y: 339, endPoint x: 474, endPoint y: 334, distance: 74.3
click at [474, 334] on div "Cancel Upload" at bounding box center [531, 339] width 397 height 20
click at [498, 338] on span "Cancel" at bounding box center [503, 338] width 24 height 13
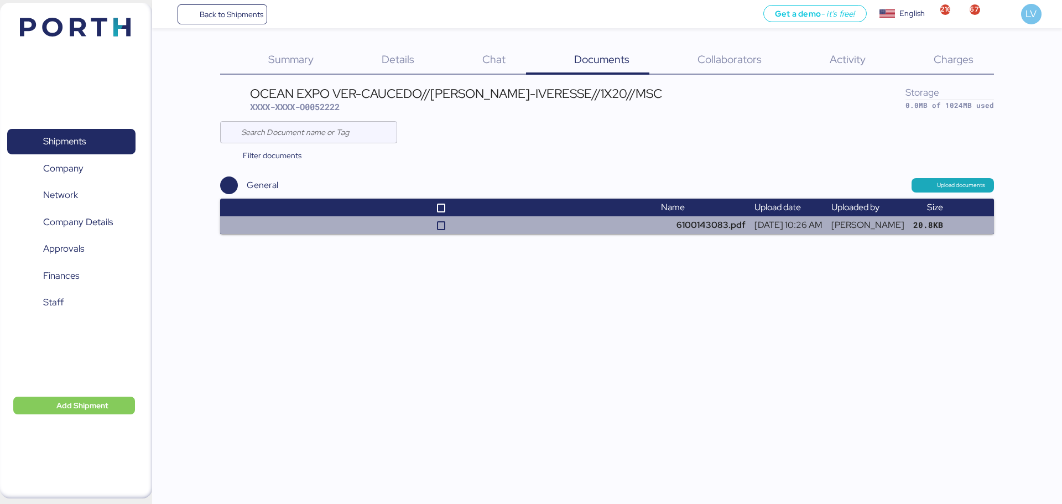
click at [750, 227] on td "Sep 26 2025, 10:26 AM" at bounding box center [788, 225] width 77 height 18
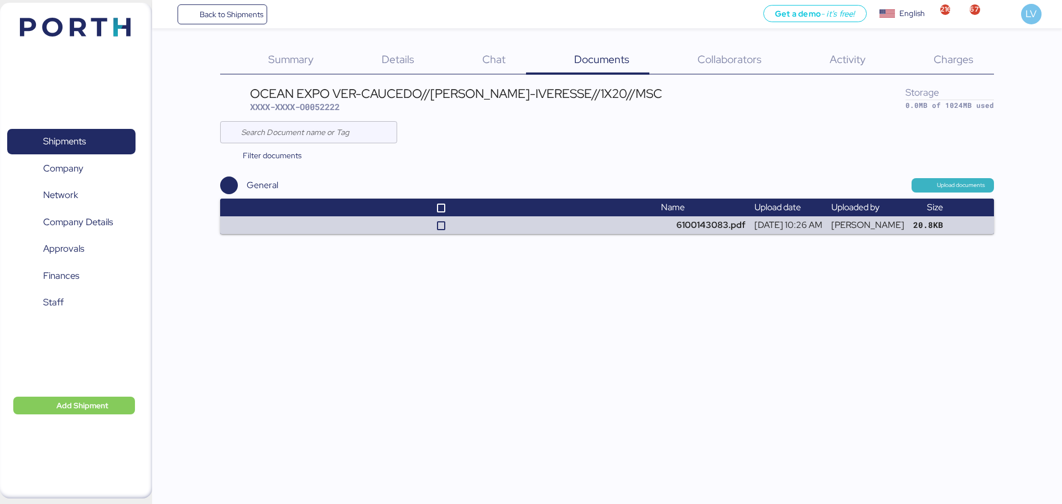
click at [954, 182] on span "Upload documents" at bounding box center [961, 185] width 48 height 10
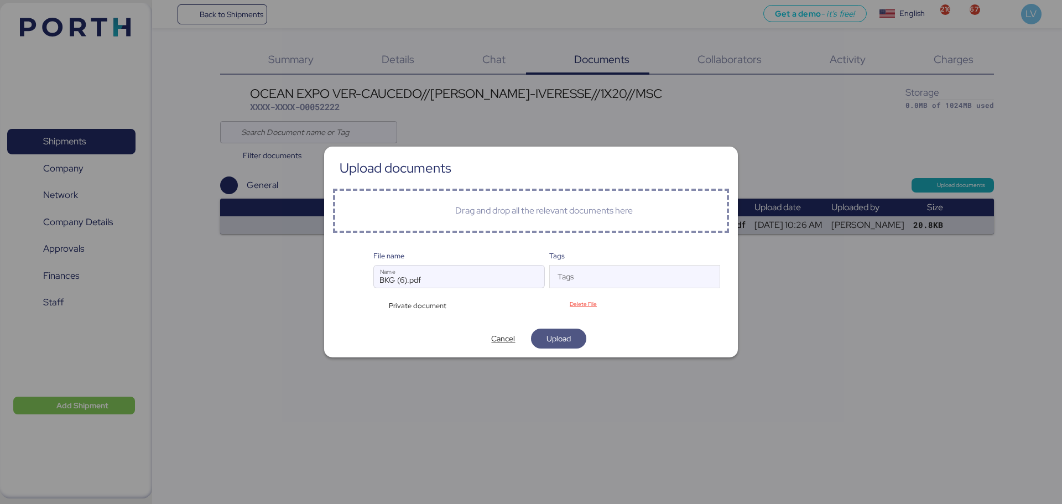
click at [564, 340] on span "Upload" at bounding box center [559, 338] width 24 height 13
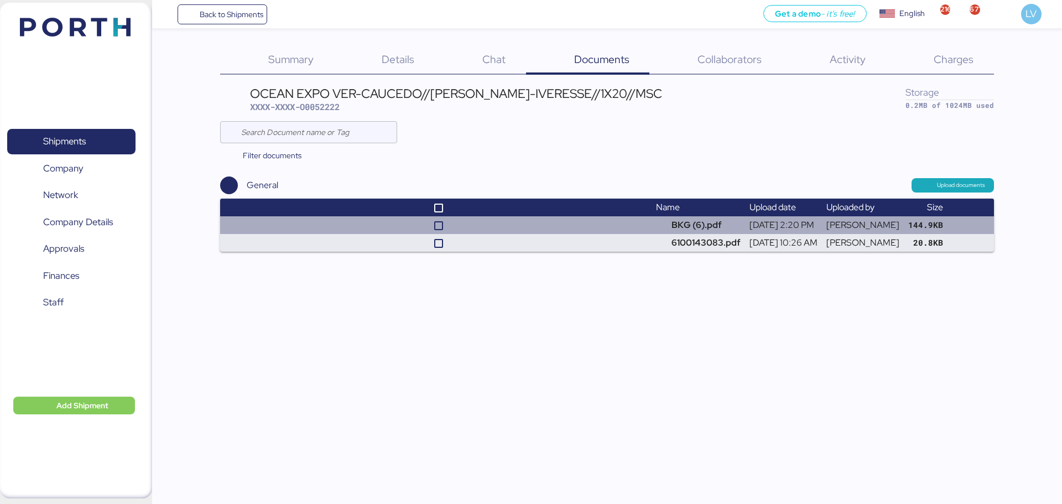
click at [763, 225] on td "Oct 7 2025, 2:20 PM" at bounding box center [783, 225] width 77 height 18
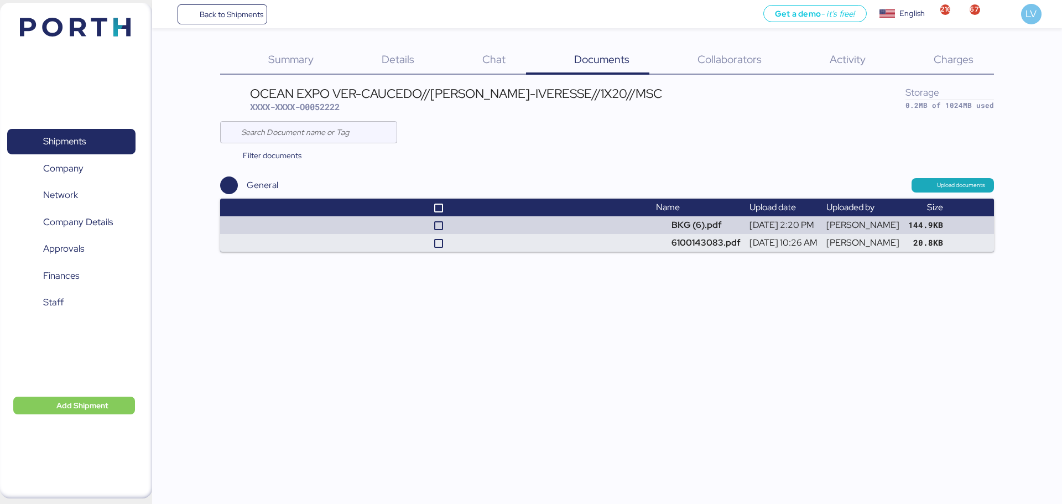
click at [377, 77] on div "Summary 0 Details 0 Chat 0 Documents 0 Collaborators 0 Activity 0 Charges 0 OCE…" at bounding box center [606, 149] width 773 height 206
click at [390, 64] on span "Details" at bounding box center [398, 59] width 33 height 14
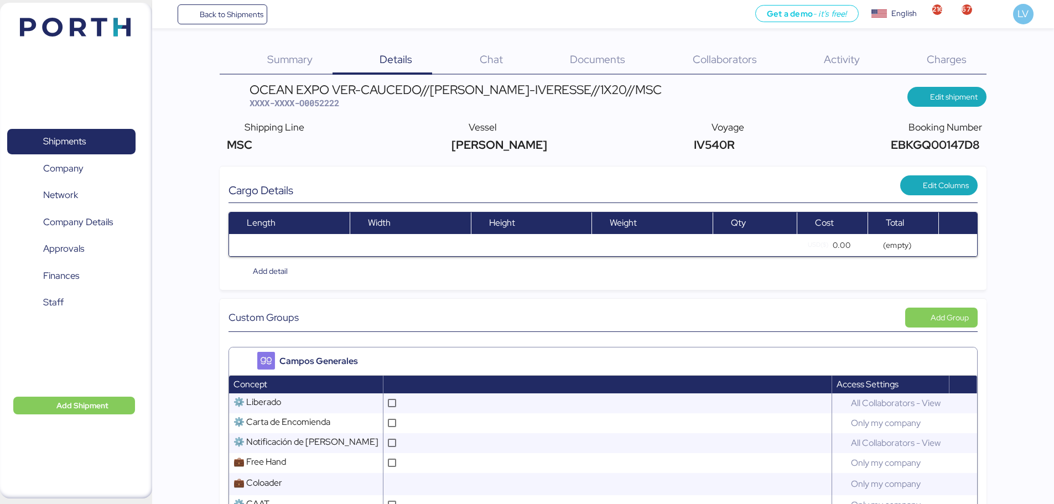
click at [918, 138] on span "EBKGQ00147D8" at bounding box center [933, 144] width 91 height 15
copy span "EBKGQ00147D8"
